Goal: Information Seeking & Learning: Find specific fact

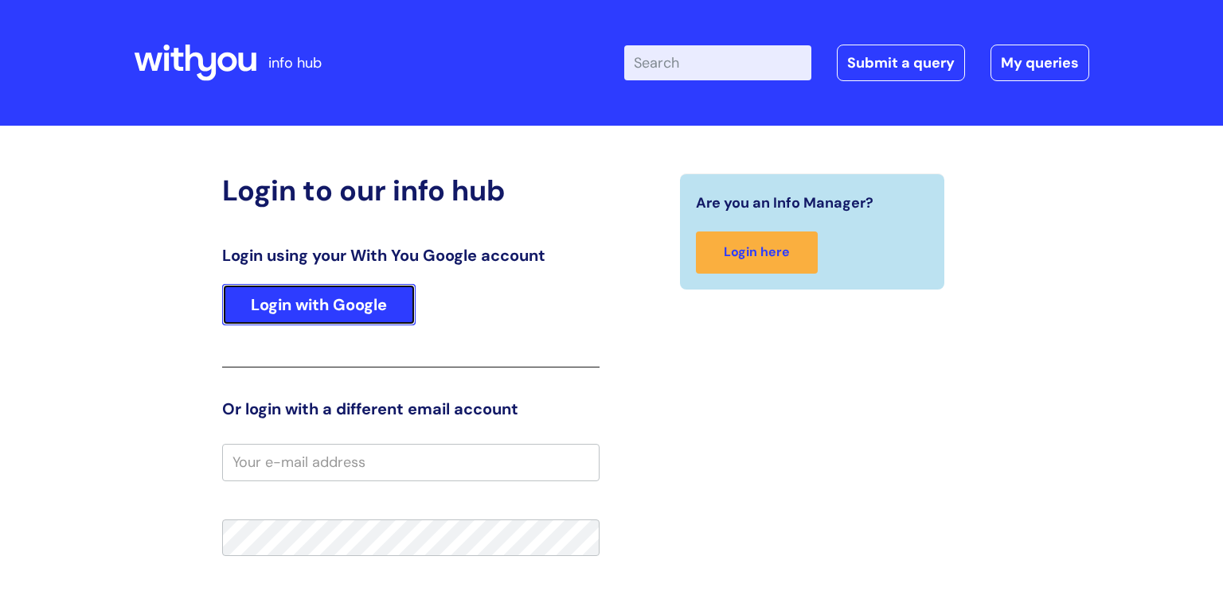
click at [364, 302] on link "Login with Google" at bounding box center [318, 304] width 193 height 41
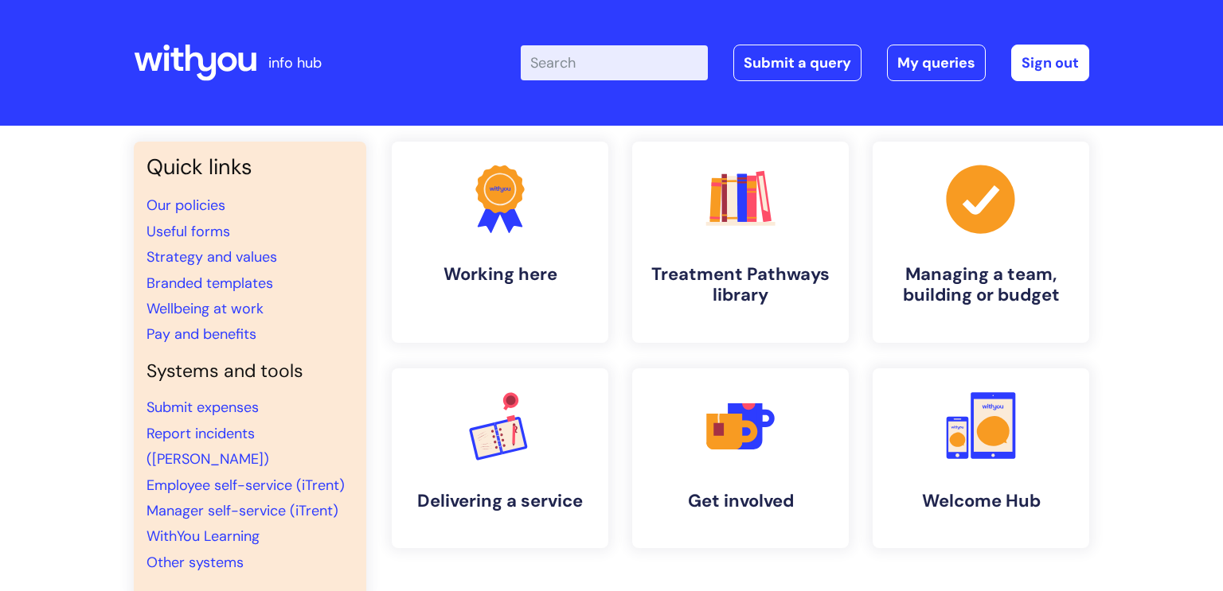
click at [652, 56] on input "Enter your search term here..." at bounding box center [614, 62] width 187 height 35
type input "pay scales"
click button "Search" at bounding box center [0, 0] width 0 height 0
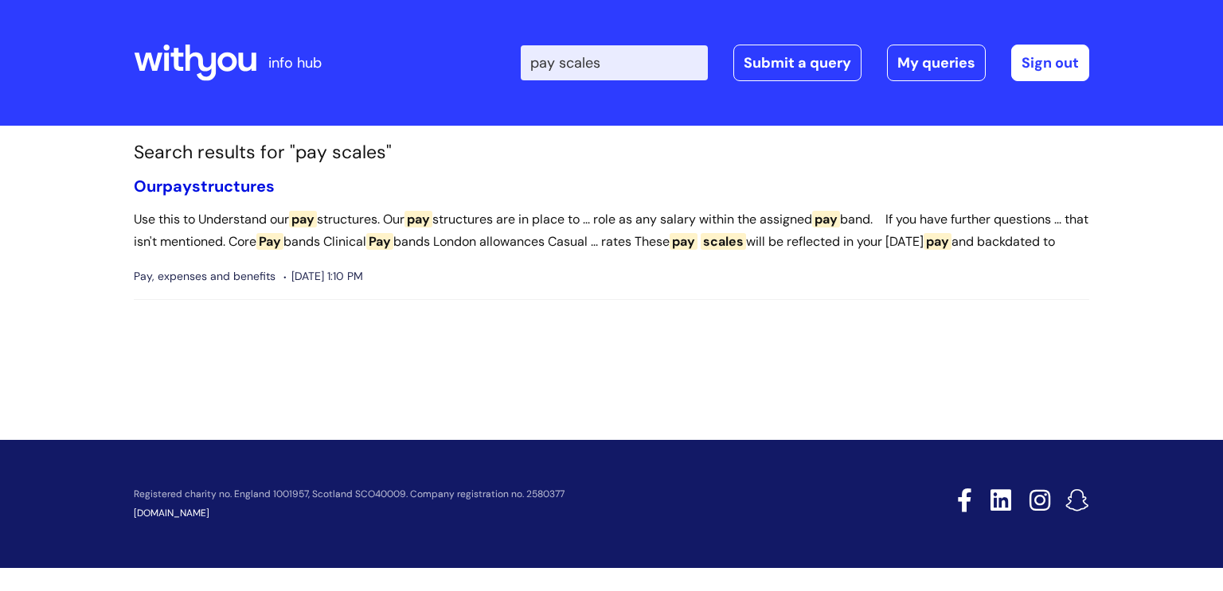
click at [249, 187] on link "Our pay structures" at bounding box center [204, 186] width 141 height 21
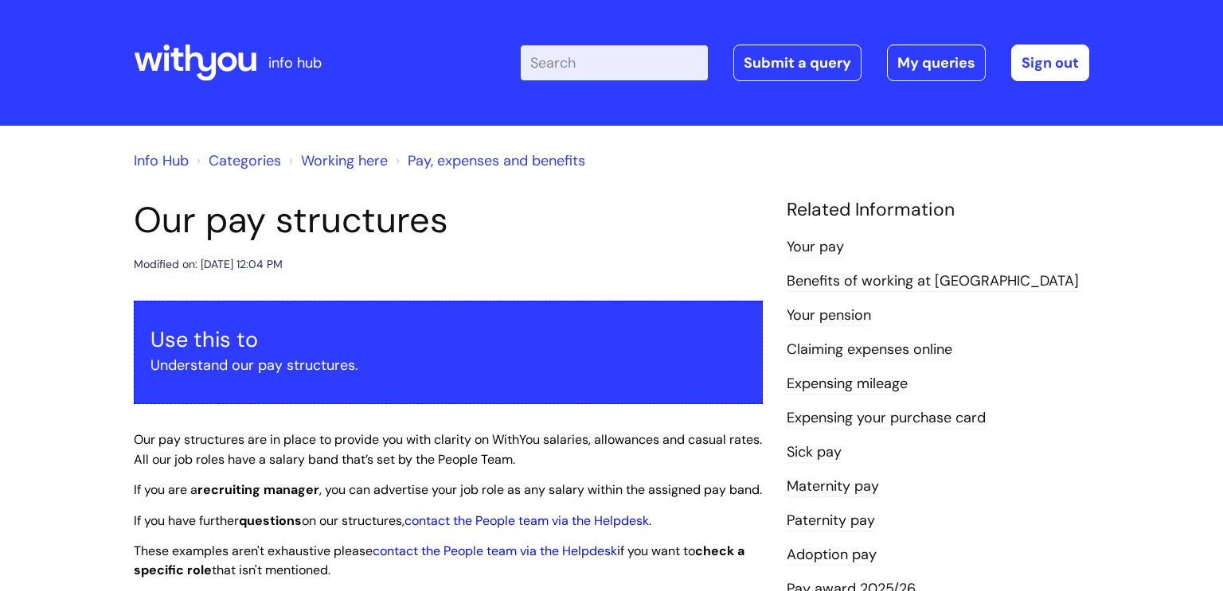
click at [634, 68] on input "Enter your search term here..." at bounding box center [614, 62] width 187 height 35
type input "october pay scales"
click button "Search" at bounding box center [0, 0] width 0 height 0
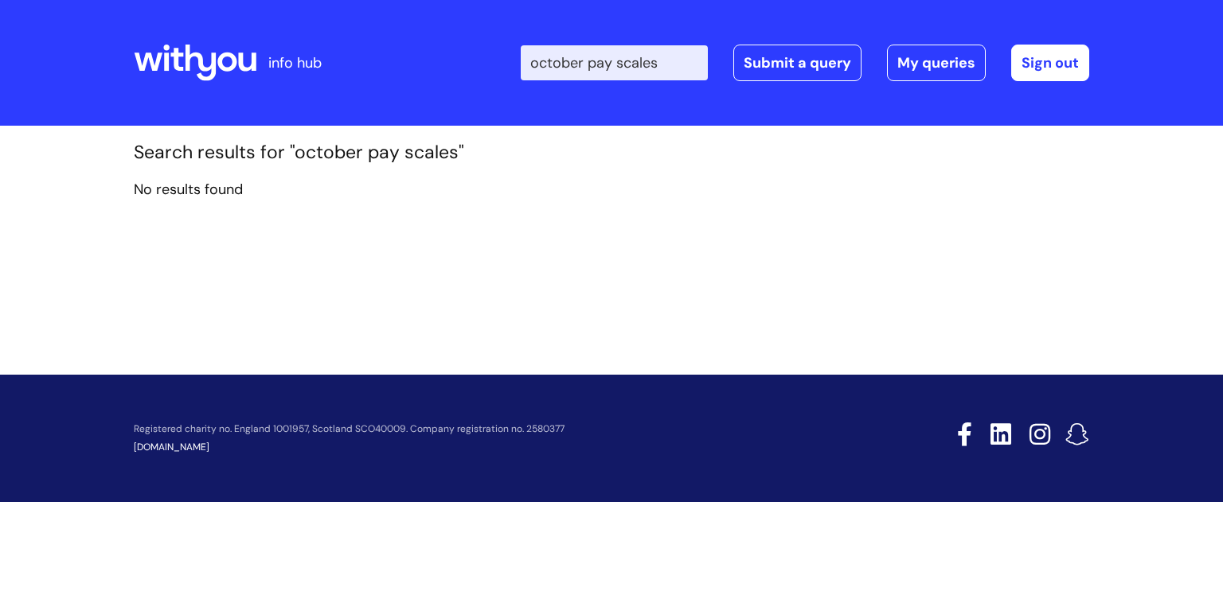
click at [675, 60] on input "october pay scales" at bounding box center [614, 62] width 187 height 35
type input "october pay scale"
click button "Search" at bounding box center [0, 0] width 0 height 0
click at [683, 61] on input "october pay scale" at bounding box center [614, 62] width 187 height 35
click button "Search" at bounding box center [0, 0] width 0 height 0
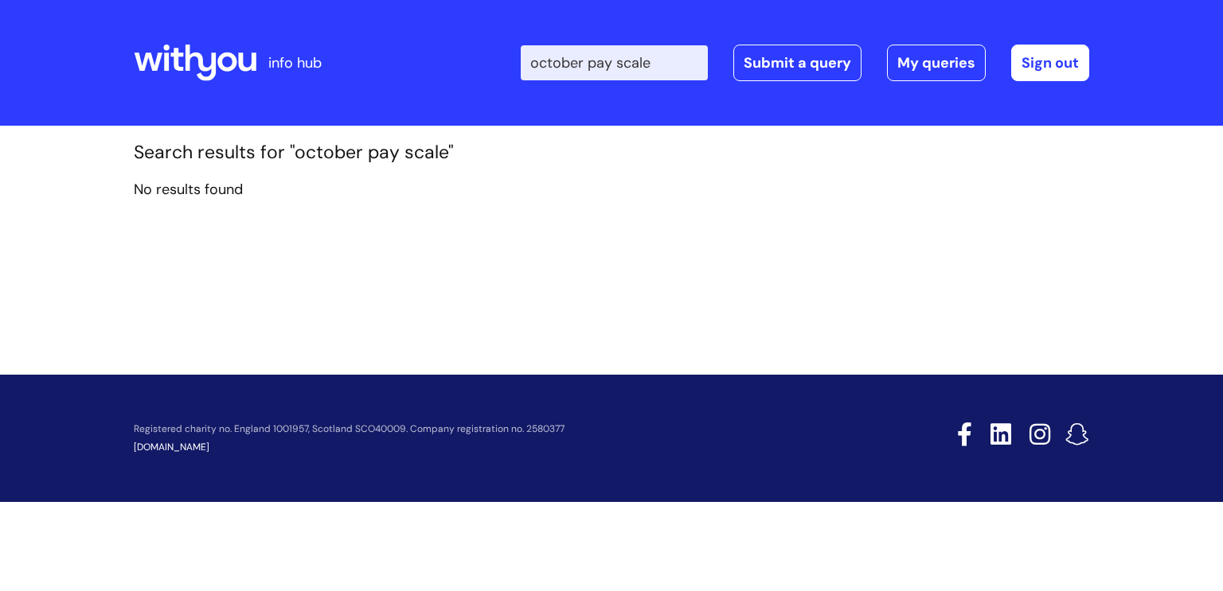
click at [524, 55] on div "Enter your search term here... october pay scale Search Submit a query My queri…" at bounding box center [730, 63] width 718 height 94
type input "pay scales"
click button "Search" at bounding box center [0, 0] width 0 height 0
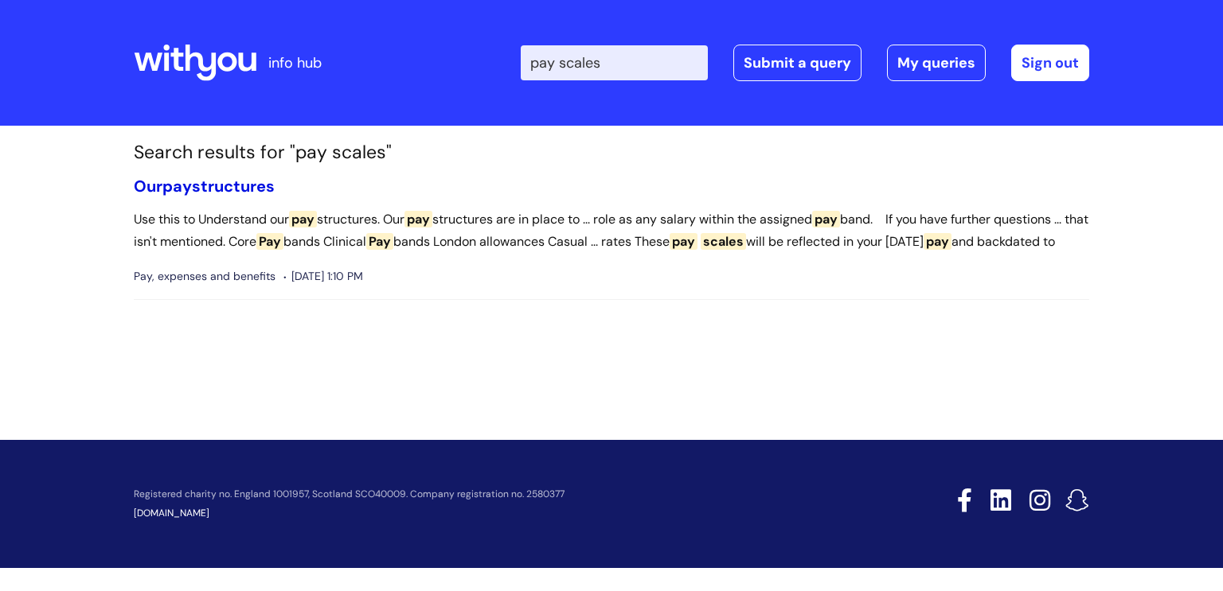
click at [217, 184] on link "Our pay structures" at bounding box center [204, 186] width 141 height 21
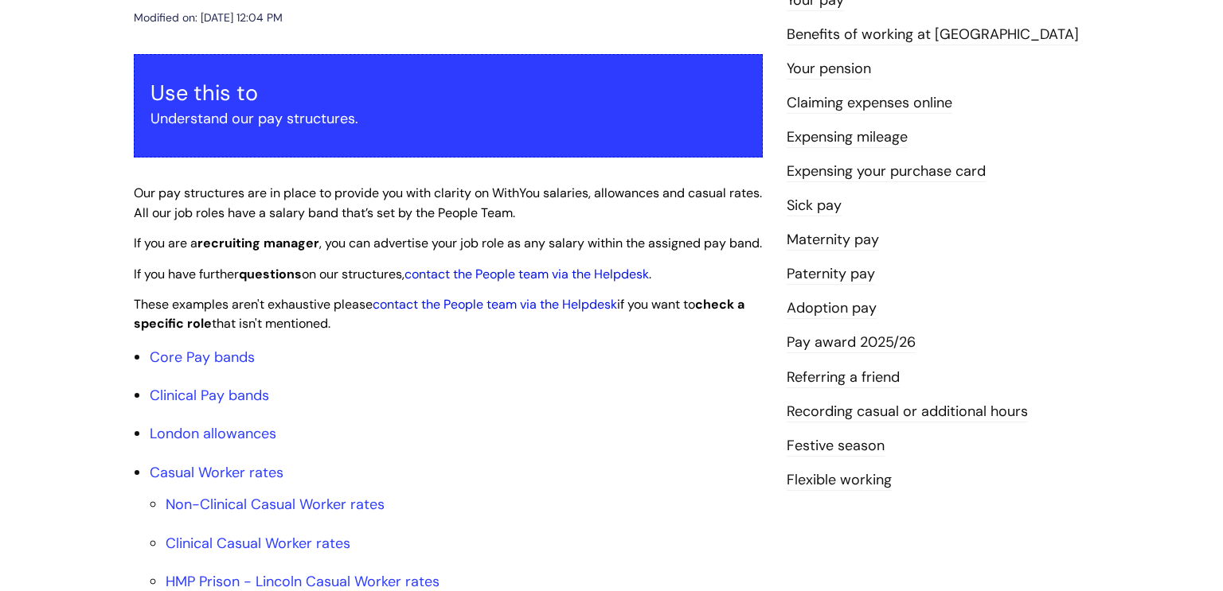
scroll to position [325, 0]
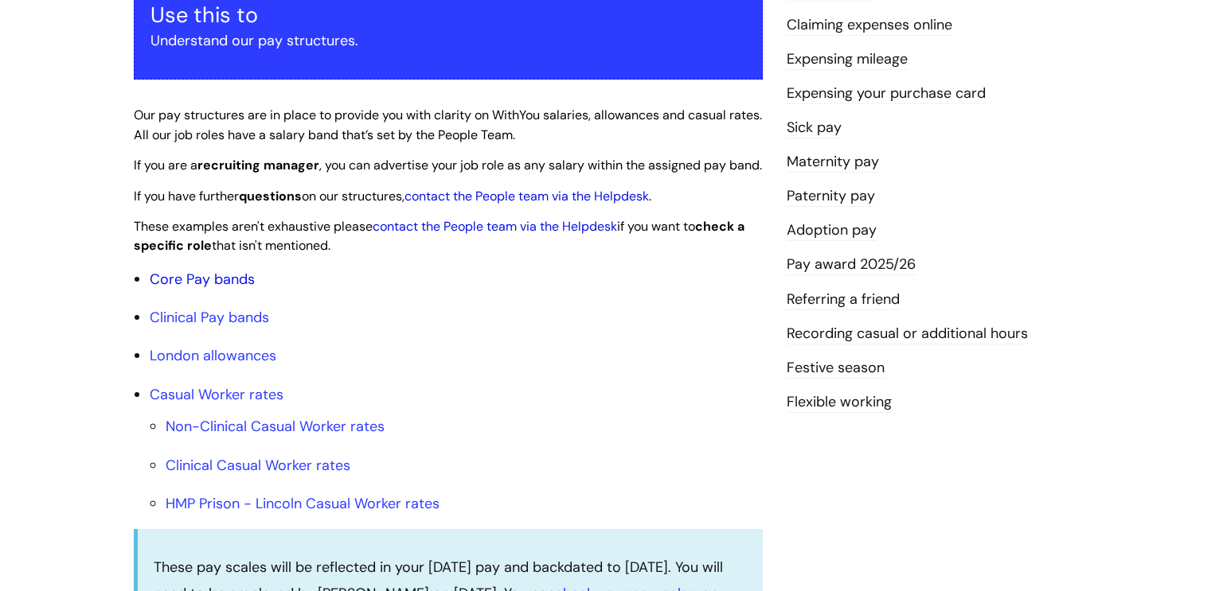
click at [224, 289] on link "Core Pay bands" at bounding box center [202, 279] width 105 height 19
click at [240, 289] on link "Core Pay bands" at bounding box center [202, 279] width 105 height 19
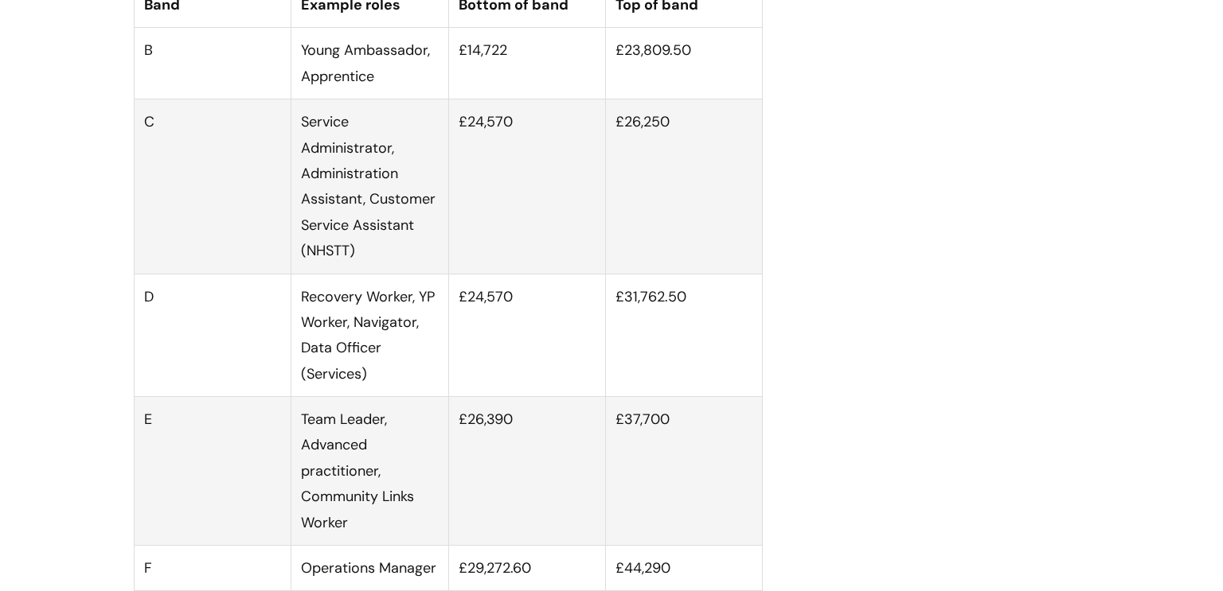
scroll to position [1194, 0]
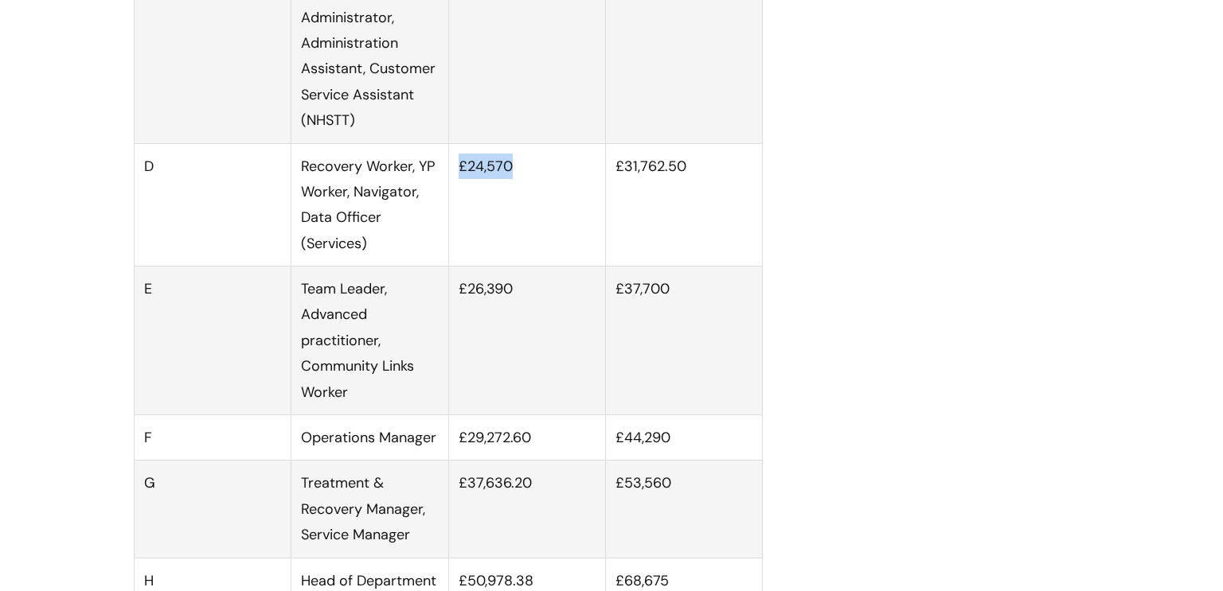
drag, startPoint x: 506, startPoint y: 201, endPoint x: 461, endPoint y: 200, distance: 45.4
click at [461, 200] on td "£24,570" at bounding box center [526, 204] width 157 height 123
click at [495, 360] on td "£26,390" at bounding box center [526, 341] width 157 height 149
drag, startPoint x: 510, startPoint y: 366, endPoint x: 493, endPoint y: 328, distance: 42.0
click at [493, 338] on td "£26,390" at bounding box center [526, 341] width 157 height 149
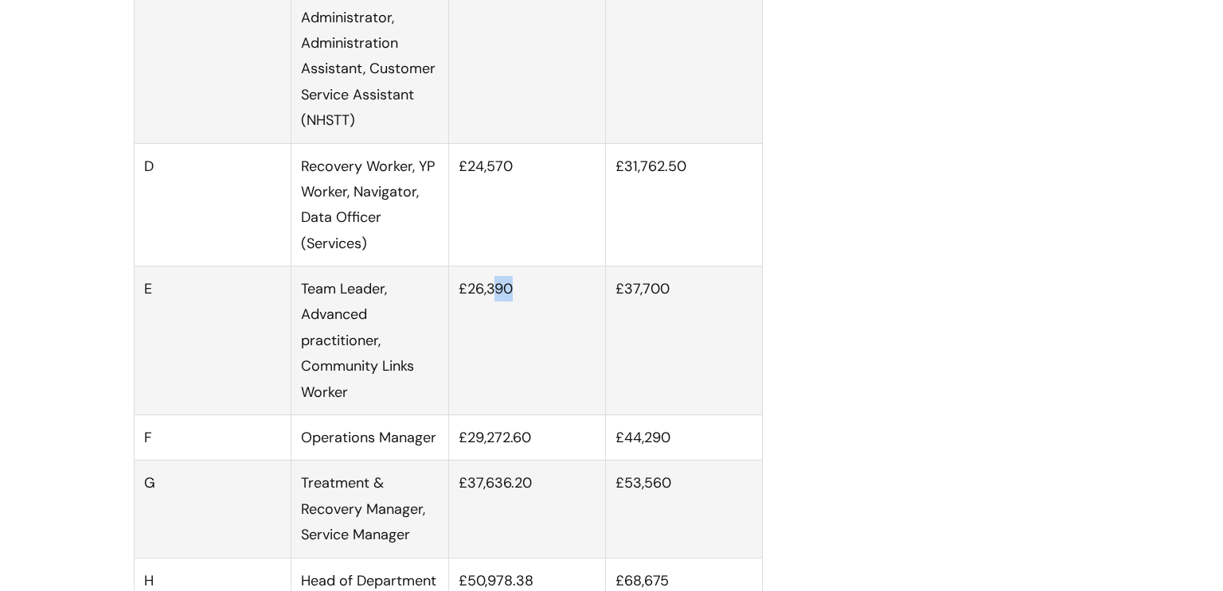
click at [525, 324] on td "£26,390" at bounding box center [526, 341] width 157 height 149
drag, startPoint x: 525, startPoint y: 321, endPoint x: 448, endPoint y: 314, distance: 76.8
click at [448, 314] on td "£26,390" at bounding box center [526, 341] width 157 height 149
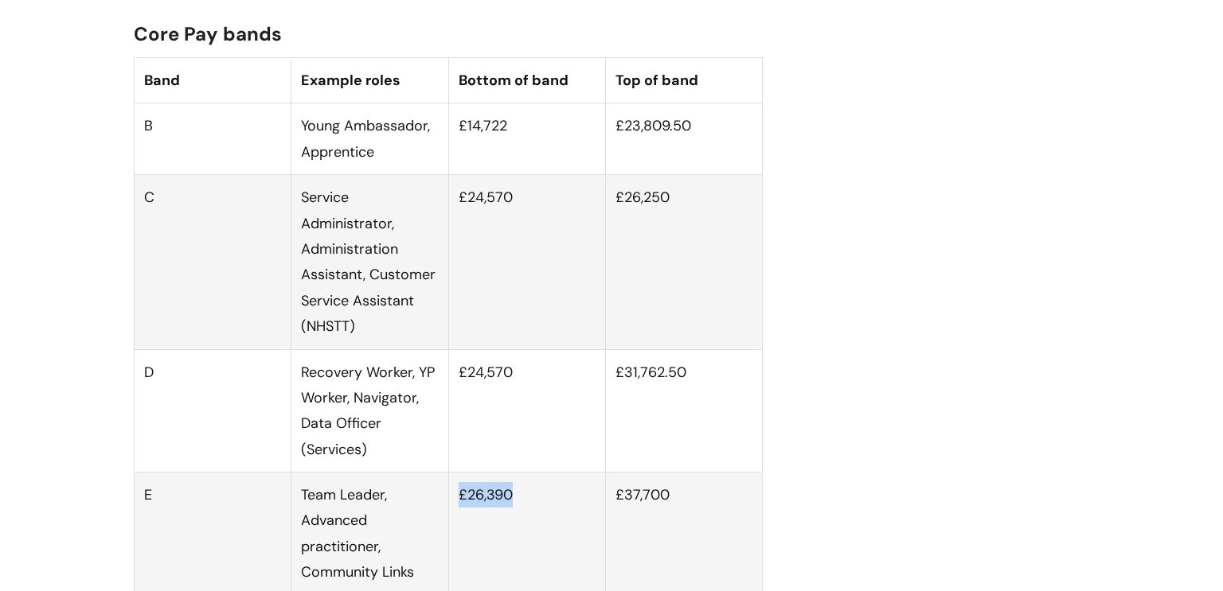
scroll to position [1129, 0]
